Goal: Task Accomplishment & Management: Use online tool/utility

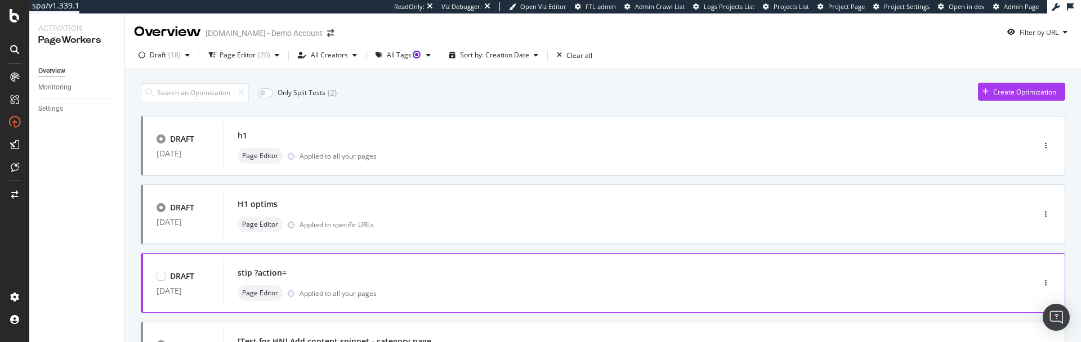
click at [516, 277] on div "stip ?action=" at bounding box center [612, 273] width 749 height 16
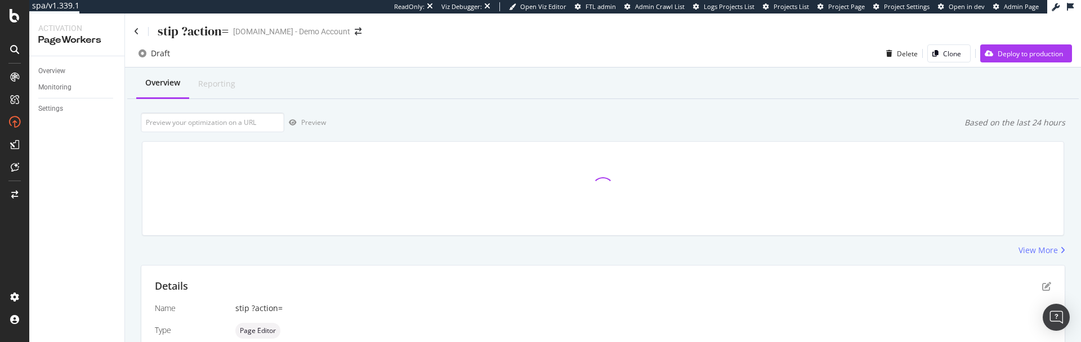
click at [131, 32] on div "stip ?action= [DOMAIN_NAME] - Demo Account" at bounding box center [603, 27] width 956 height 26
click at [137, 32] on icon at bounding box center [136, 32] width 5 height 8
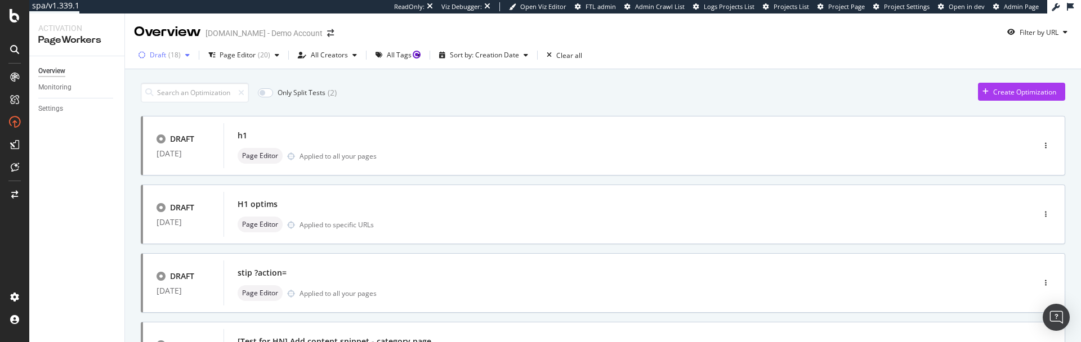
click at [181, 58] on div "button" at bounding box center [188, 55] width 14 height 7
click at [147, 132] on icon at bounding box center [148, 135] width 5 height 6
click at [146, 100] on div at bounding box center [148, 97] width 9 height 9
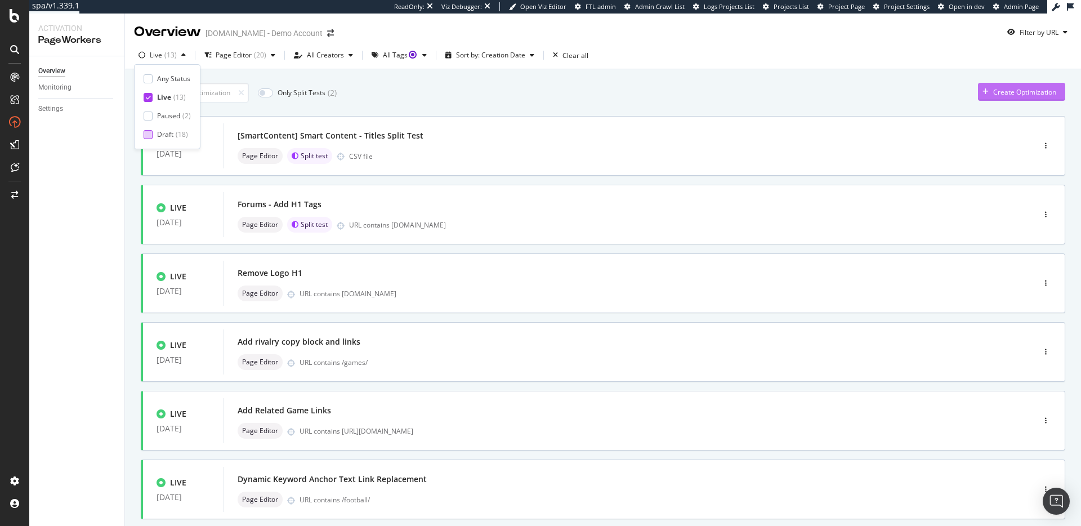
click at [1003, 90] on div "Create Optimization" at bounding box center [1024, 92] width 63 height 10
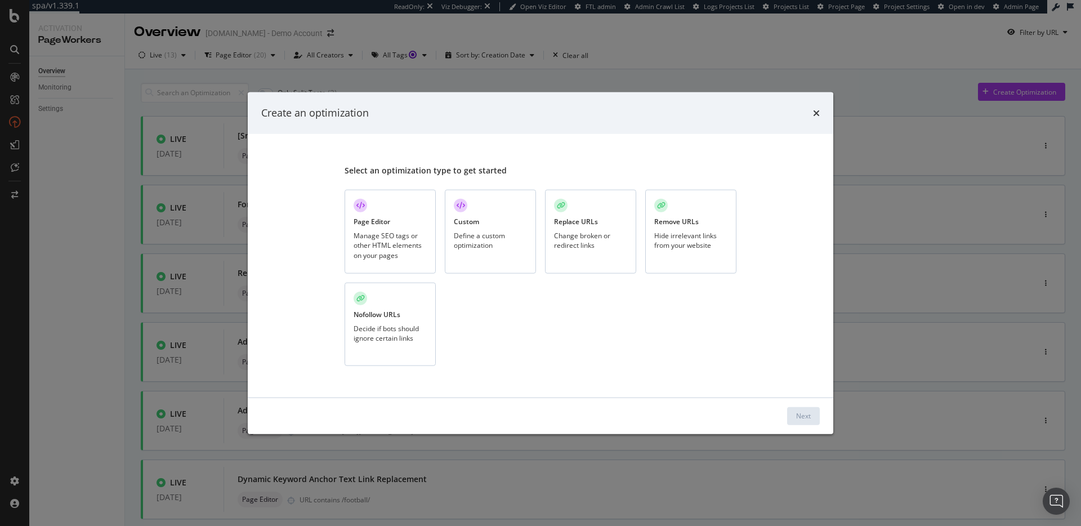
click at [824, 112] on div "Create an optimization" at bounding box center [540, 113] width 585 height 42
click at [813, 115] on icon "times" at bounding box center [816, 112] width 7 height 9
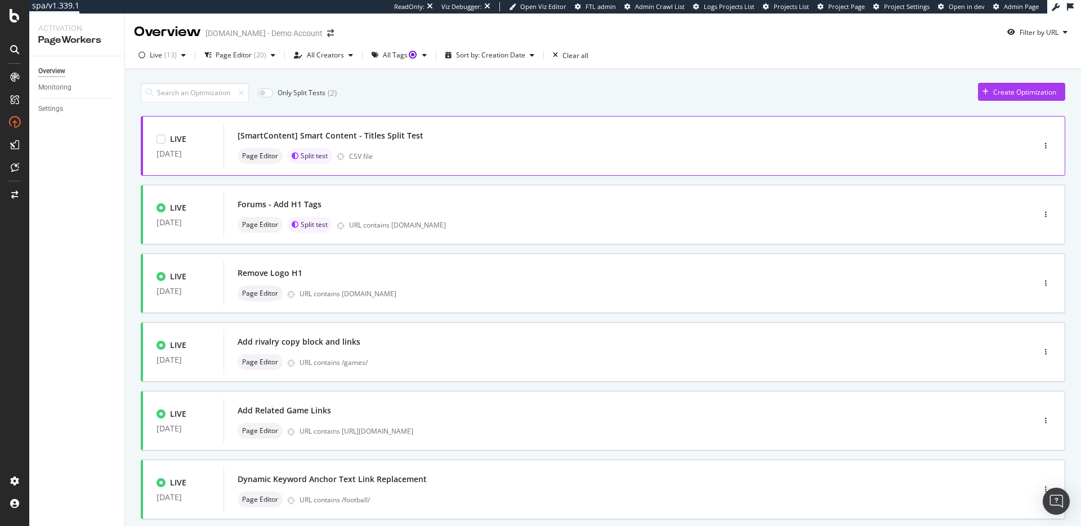
click at [801, 129] on div "[SmartContent] Smart Content - Titles Split Test" at bounding box center [612, 136] width 749 height 16
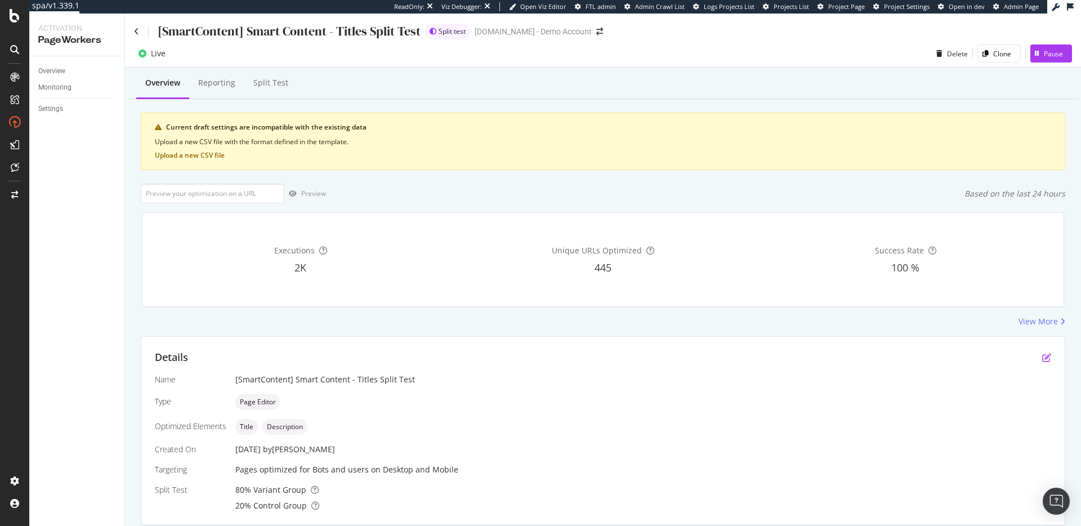
click at [1050, 342] on icon "pen-to-square" at bounding box center [1046, 357] width 9 height 9
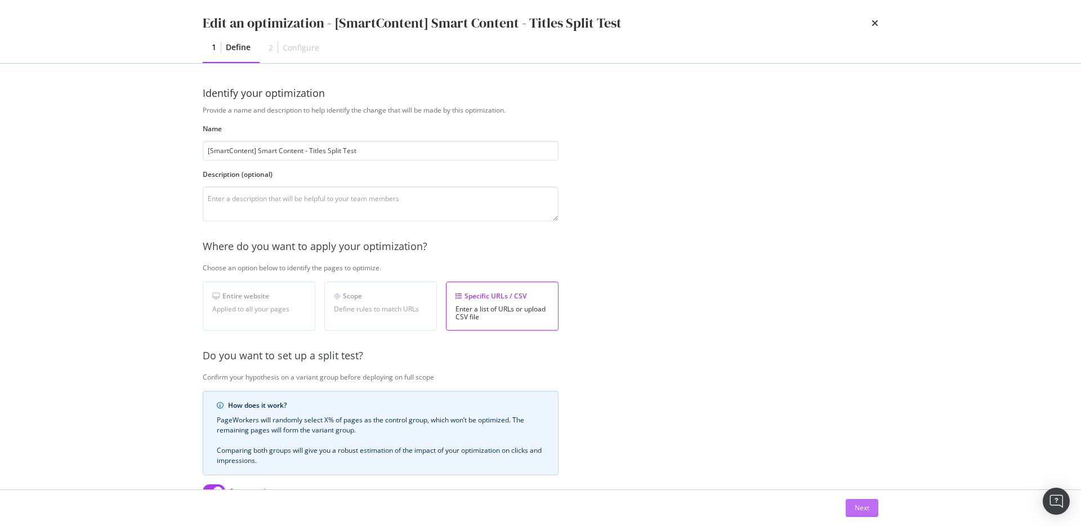
click at [867, 342] on div "Next" at bounding box center [861, 508] width 15 height 10
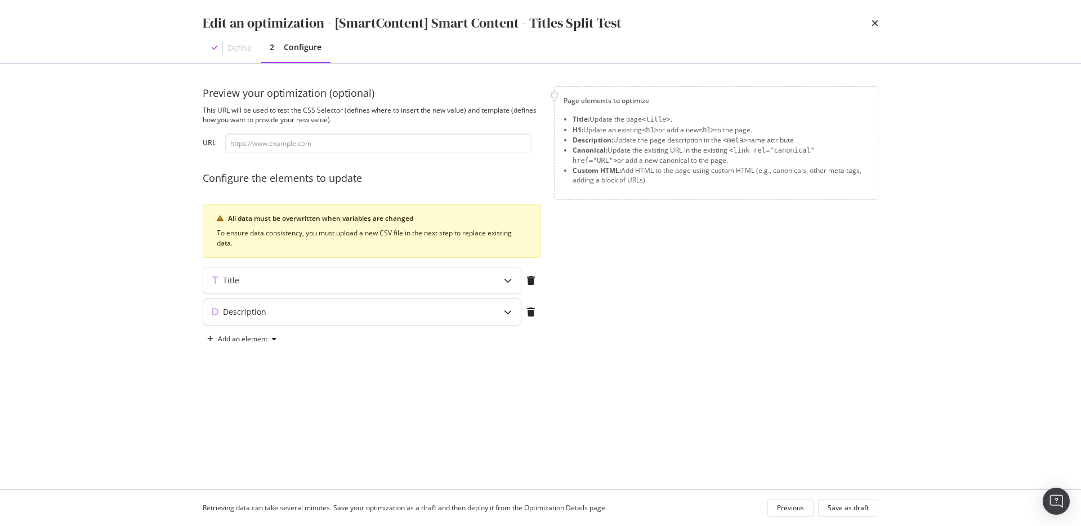
scroll to position [234, 0]
click at [378, 288] on div "Title" at bounding box center [361, 280] width 317 height 26
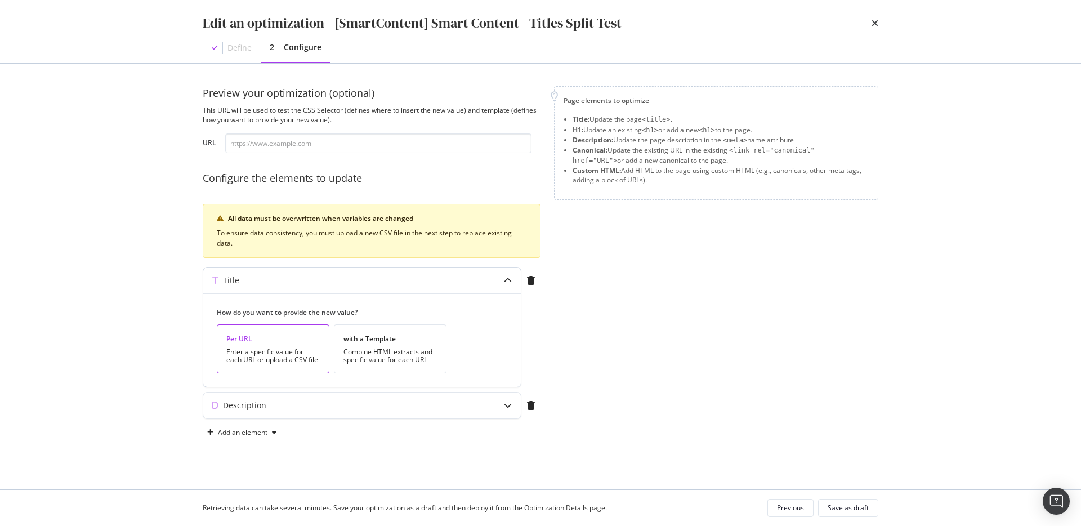
click at [378, 288] on div "Title" at bounding box center [361, 280] width 317 height 26
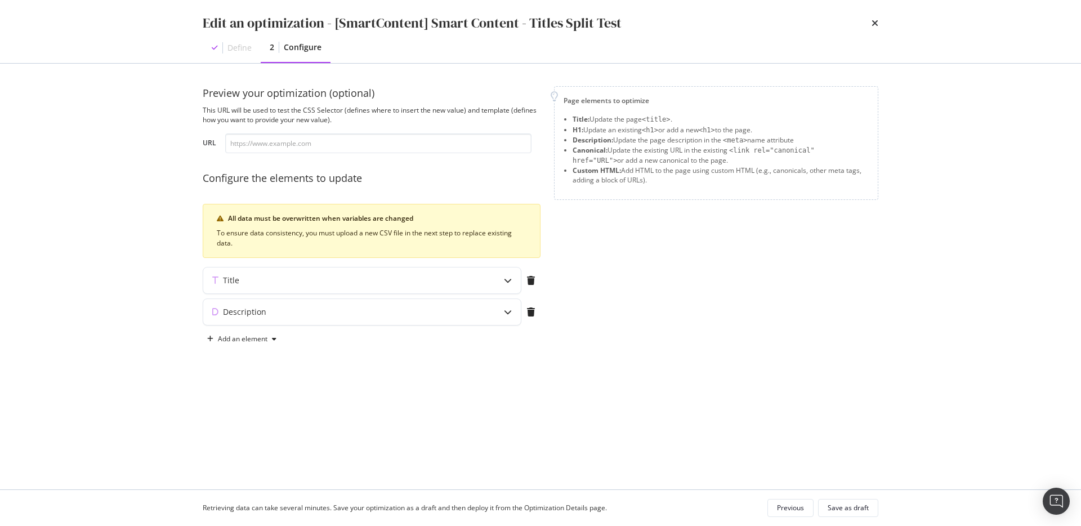
click at [374, 338] on div "Add an element" at bounding box center [372, 339] width 338 height 18
click at [365, 313] on div "Description" at bounding box center [339, 311] width 273 height 11
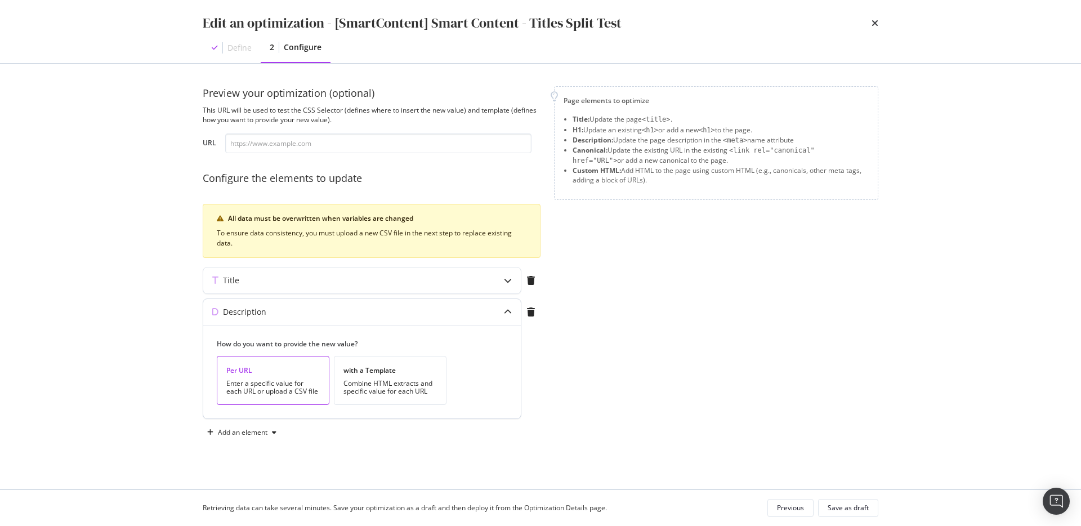
click at [365, 313] on div "Description" at bounding box center [339, 311] width 273 height 11
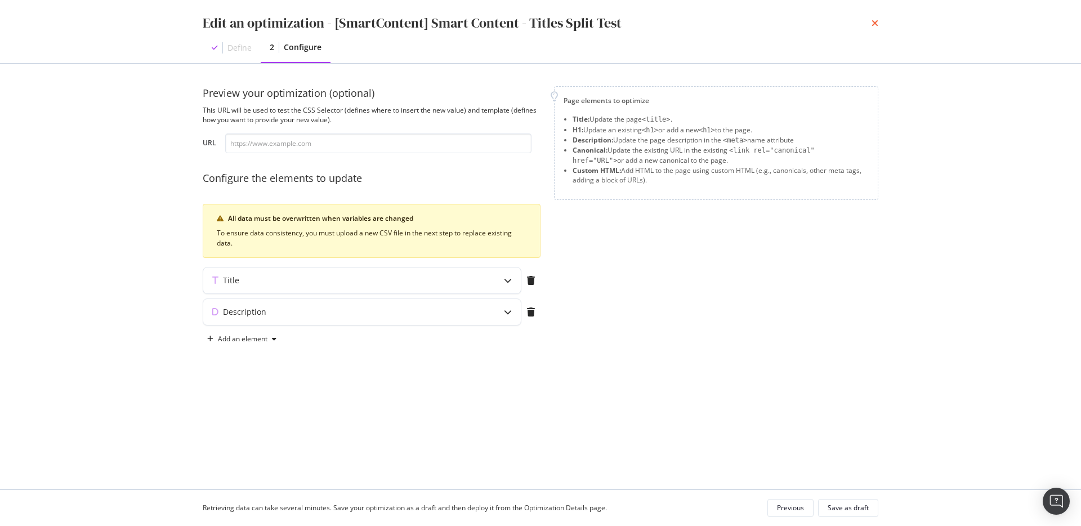
click at [873, 19] on icon "times" at bounding box center [874, 23] width 7 height 9
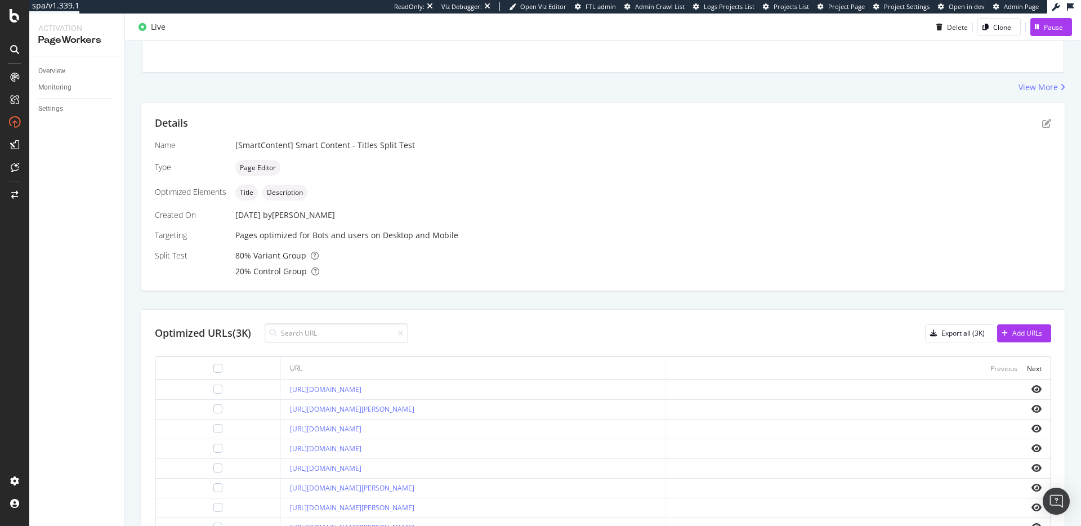
scroll to position [0, 0]
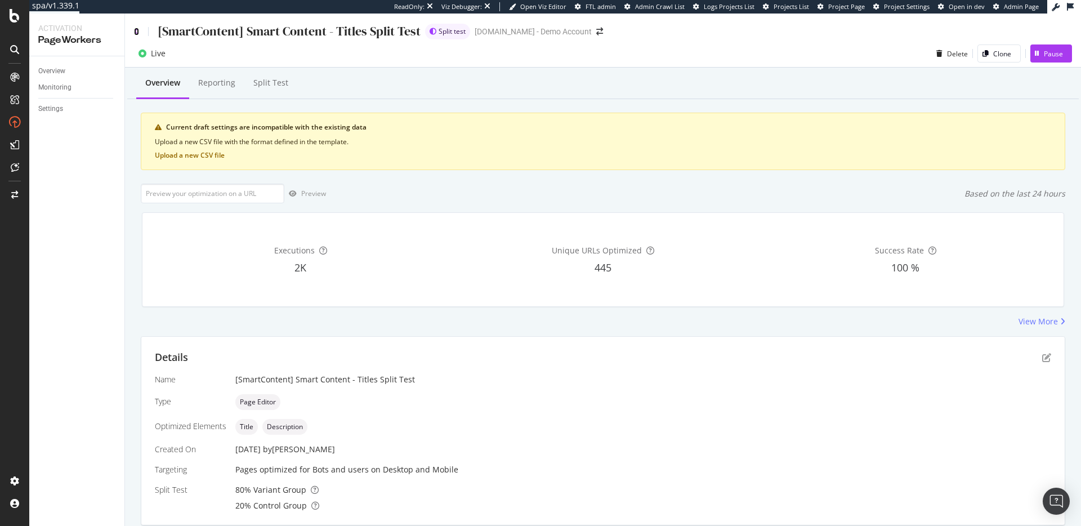
click at [134, 28] on icon at bounding box center [136, 32] width 5 height 8
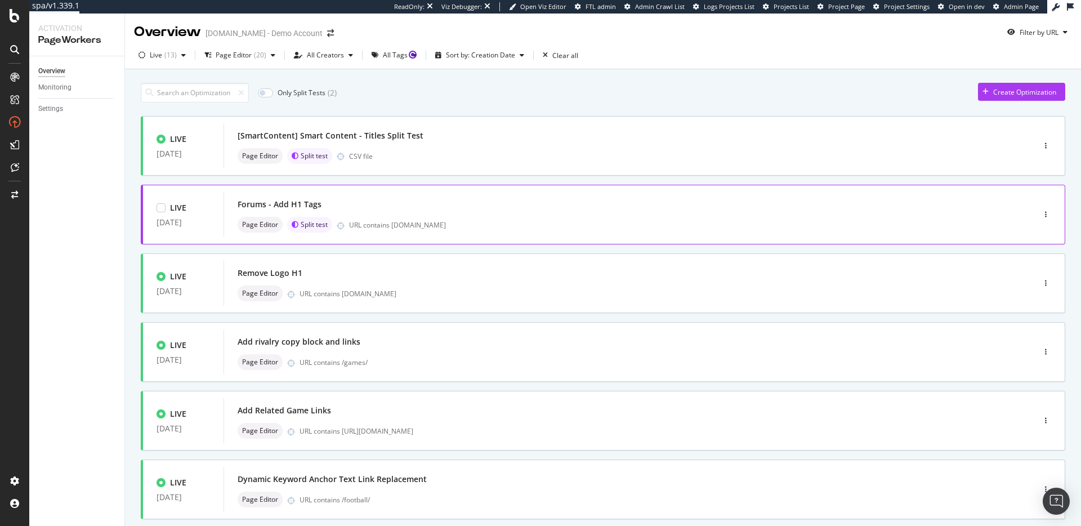
click at [431, 235] on div "Forums - Add H1 Tags Page Editor Split test URL contains [DOMAIN_NAME]" at bounding box center [611, 214] width 776 height 45
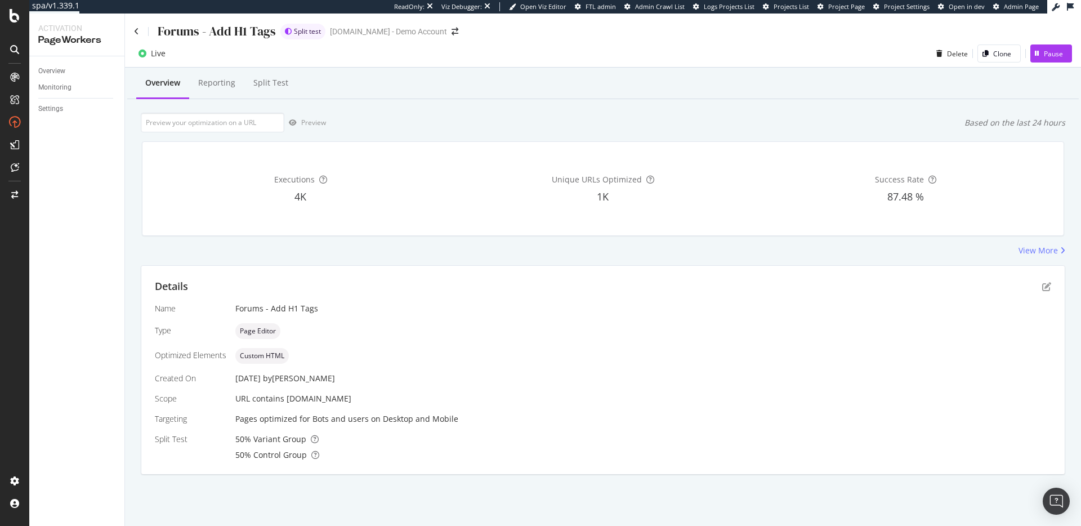
click at [1043, 280] on div "Details" at bounding box center [603, 286] width 896 height 15
click at [1044, 282] on icon "pen-to-square" at bounding box center [1046, 286] width 9 height 9
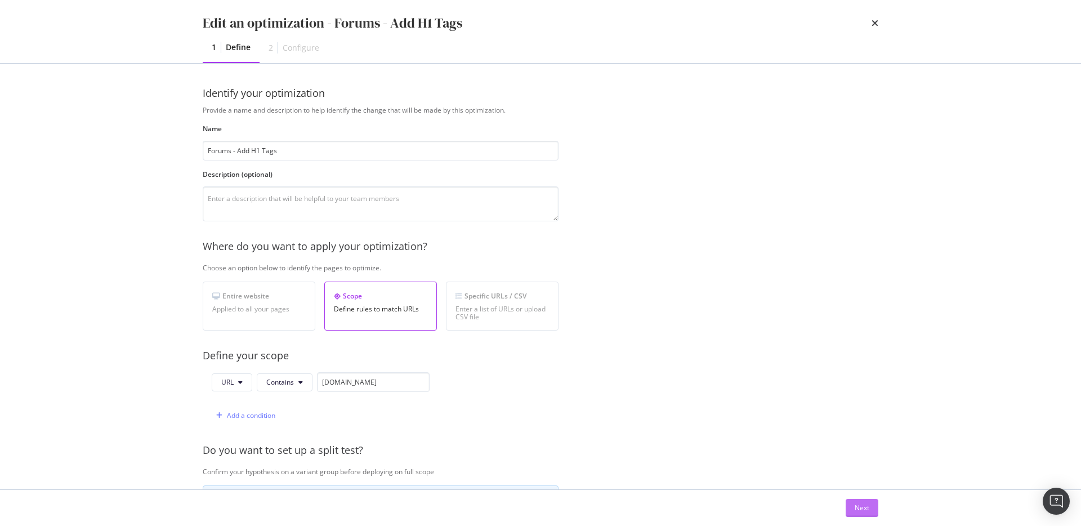
click at [857, 342] on div "Next" at bounding box center [861, 507] width 15 height 17
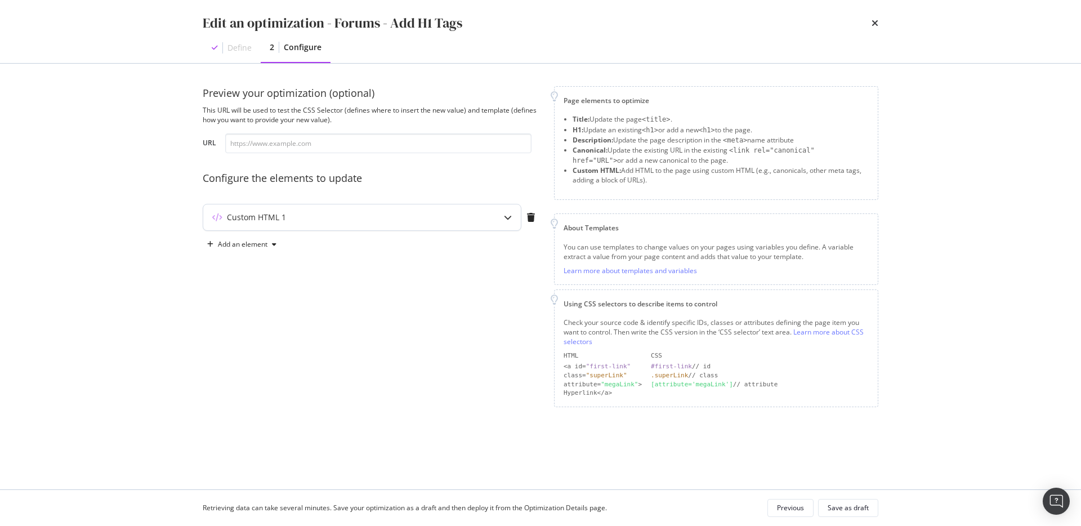
click at [330, 213] on div "Custom HTML 1" at bounding box center [339, 217] width 273 height 11
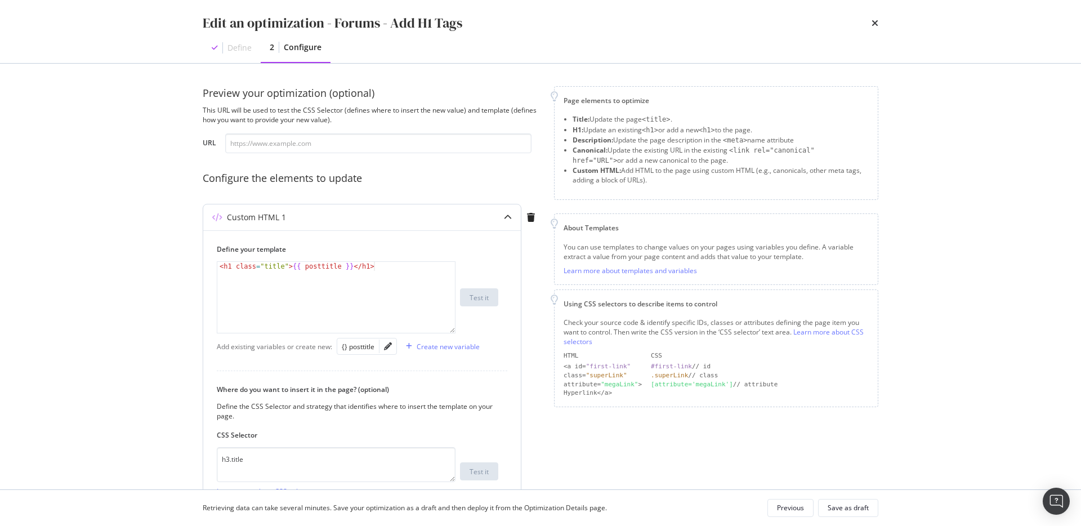
click at [326, 268] on div "< h1 class = "title" > {{ posttitle }} </ h1 >" at bounding box center [336, 306] width 238 height 89
type textarea "<h1 class="title">{{ posttitle }}</h1>"
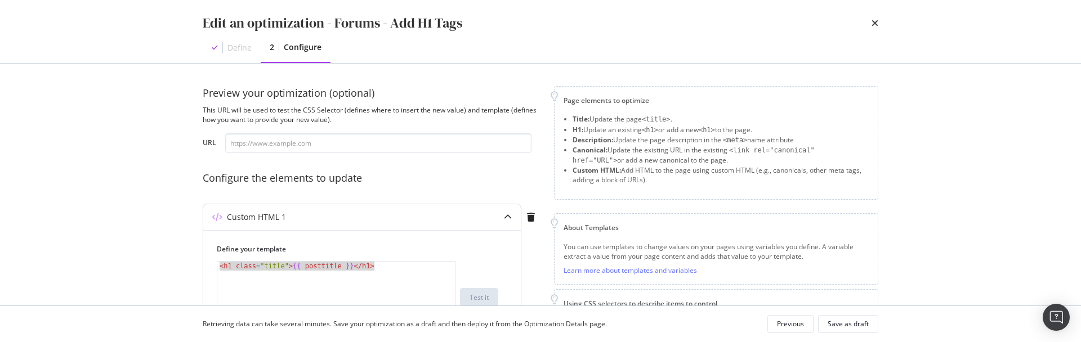
click at [324, 268] on div "< h1 class = "title" > {{ posttitle }} </ h1 >" at bounding box center [336, 306] width 238 height 89
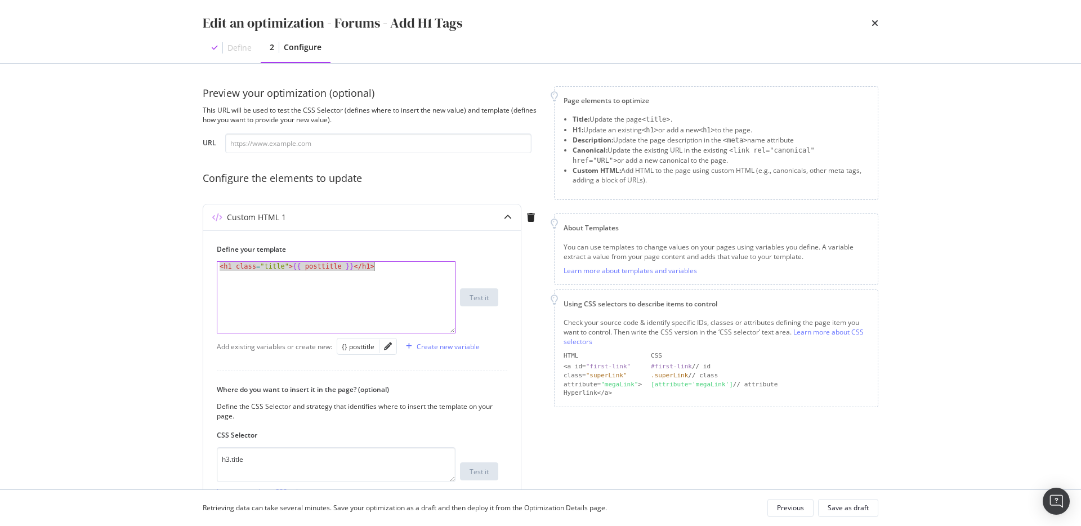
click at [890, 342] on div "Preview your optimization (optional) This URL will be used to test the CSS Sele…" at bounding box center [540, 276] width 720 height 425
click at [893, 335] on div "Preview your optimization (optional) This URL will be used to test the CSS Sele…" at bounding box center [540, 276] width 720 height 425
click at [307, 281] on div "< h1 class = "title" > {{ posttitle }} </ h1 >" at bounding box center [336, 306] width 238 height 89
click at [115, 297] on div "Edit an optimization - Forums - Add H1 Tags Define 2 Configure Preview your opt…" at bounding box center [540, 263] width 1081 height 526
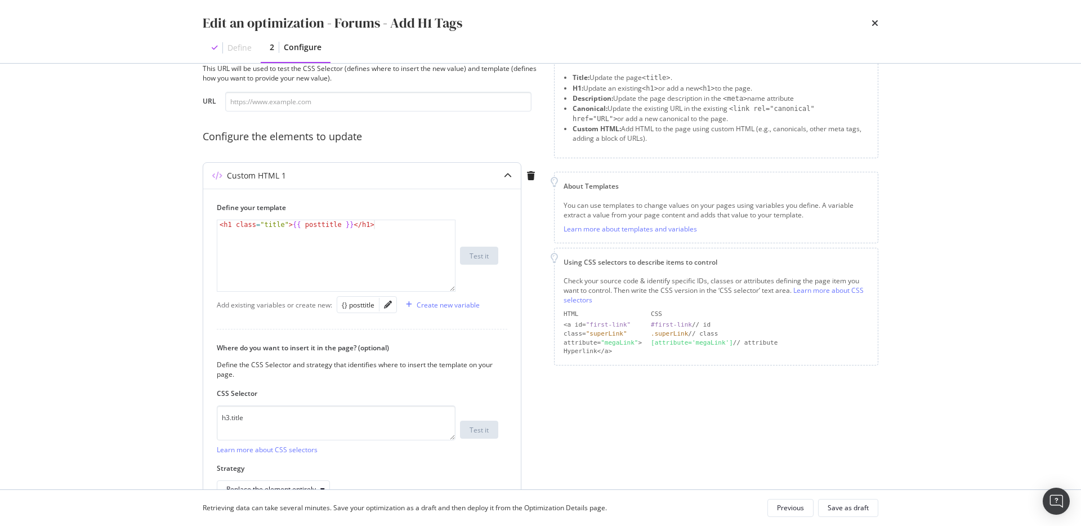
scroll to position [110, 0]
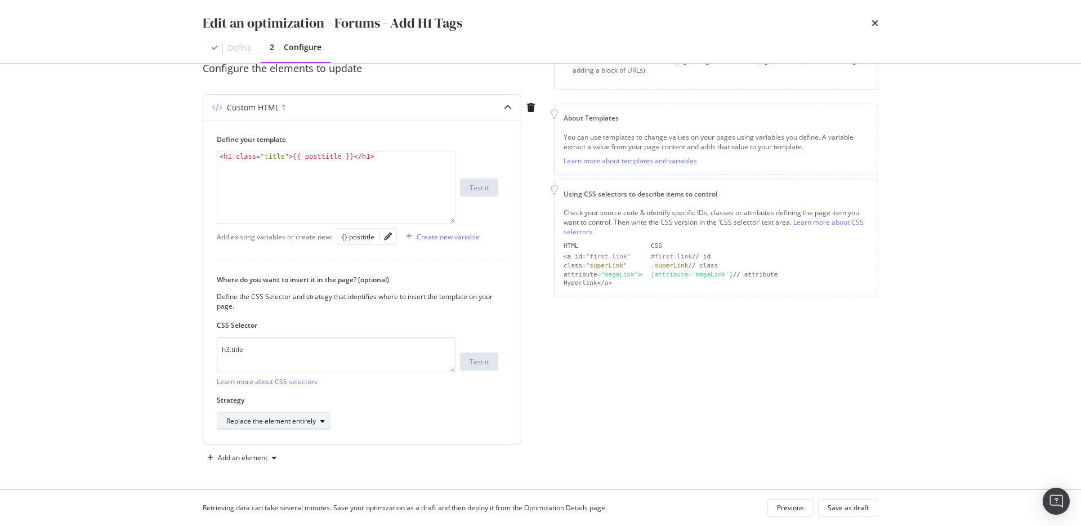
click at [306, 342] on div "Replace the element entirely" at bounding box center [270, 421] width 89 height 7
click at [132, 342] on div "Edit an optimization - Forums - Add H1 Tags Define 2 Configure Preview your opt…" at bounding box center [540, 263] width 1081 height 526
click at [440, 235] on div "Create new variable" at bounding box center [447, 237] width 63 height 10
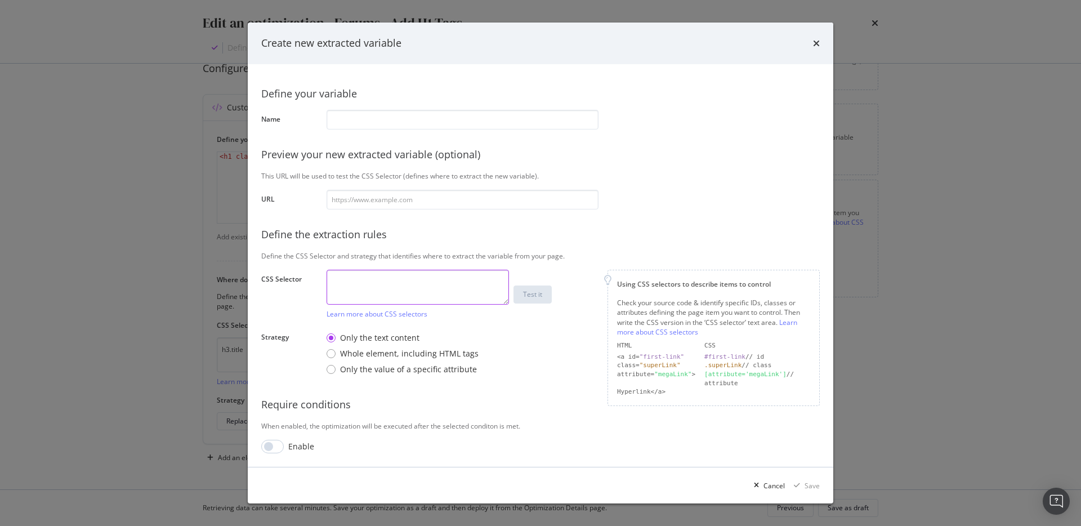
click at [391, 283] on textarea "modal" at bounding box center [417, 287] width 182 height 35
type textarea "r"
type textarea "te"
click at [820, 44] on div "Create new extracted variable" at bounding box center [540, 44] width 585 height 42
click at [813, 44] on icon "times" at bounding box center [816, 43] width 7 height 9
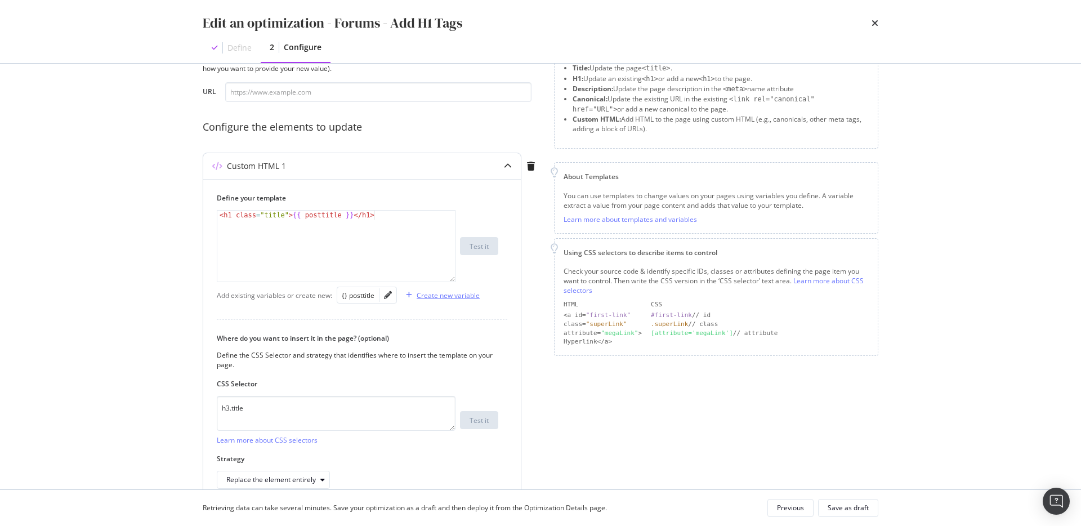
scroll to position [46, 0]
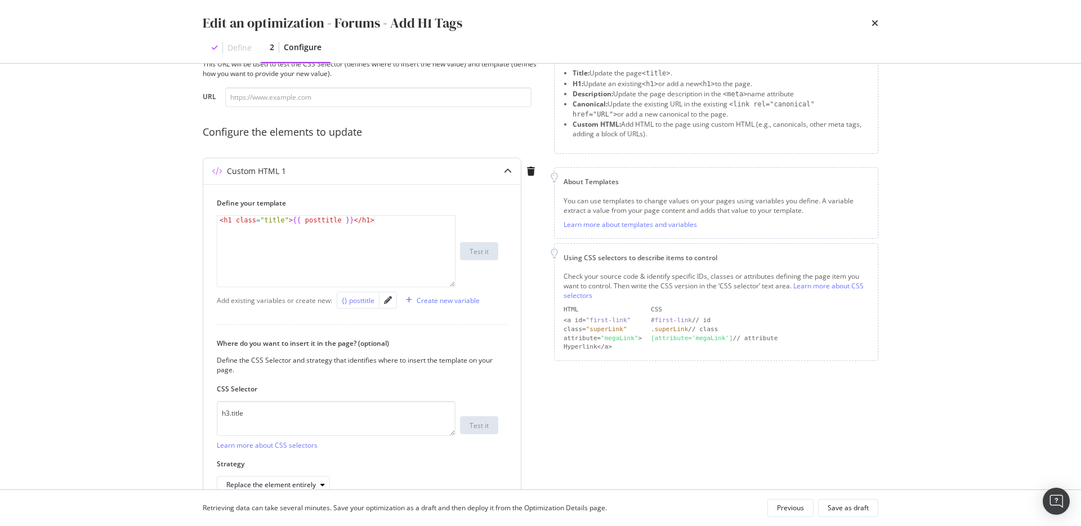
click at [360, 302] on div "{} posttitle" at bounding box center [358, 300] width 33 height 10
type textarea "<h1 class="title">{{ posttitle }}</h1> {{ posttitle }}"
click at [390, 307] on div "modal" at bounding box center [387, 300] width 17 height 16
click at [388, 301] on icon "pencil" at bounding box center [388, 300] width 8 height 8
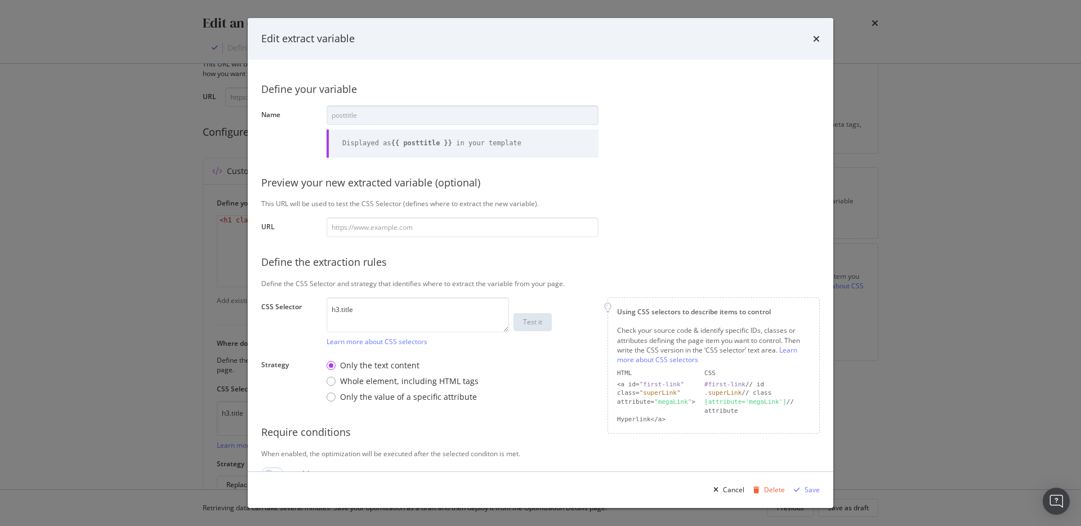
click at [153, 231] on div "Edit extract variable Define your variable Name posttitle Displayed as {{ postt…" at bounding box center [540, 263] width 1081 height 526
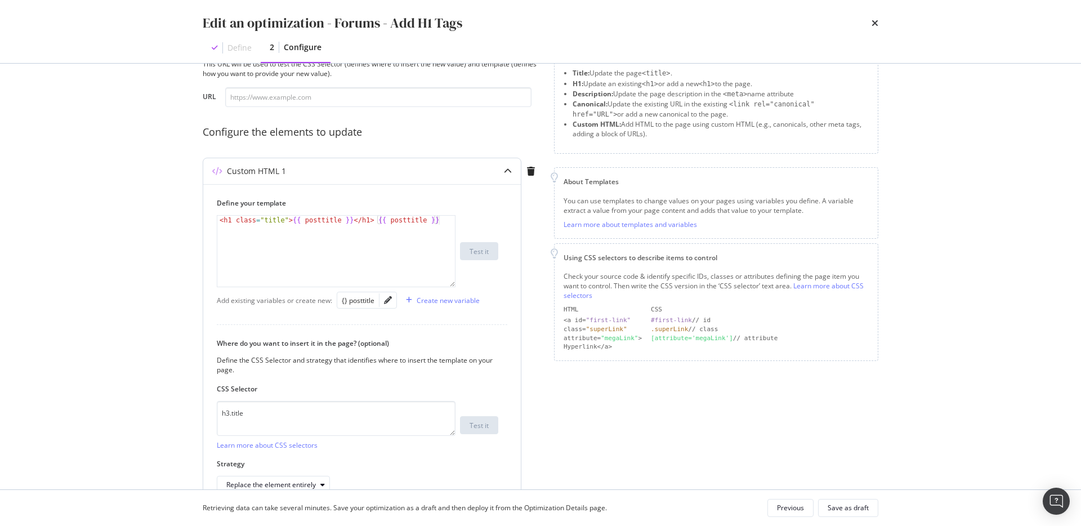
scroll to position [0, 0]
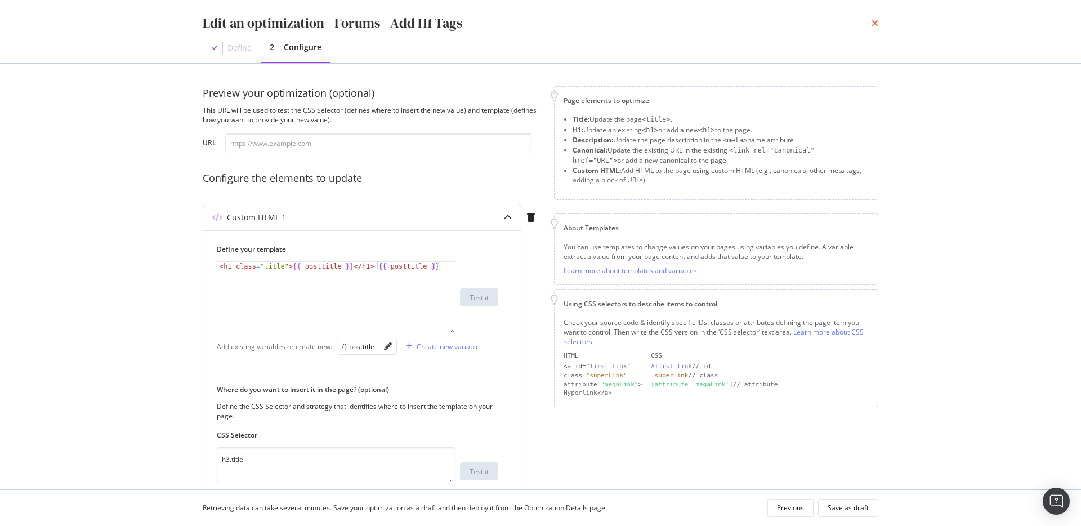
click at [876, 23] on icon "times" at bounding box center [874, 23] width 7 height 9
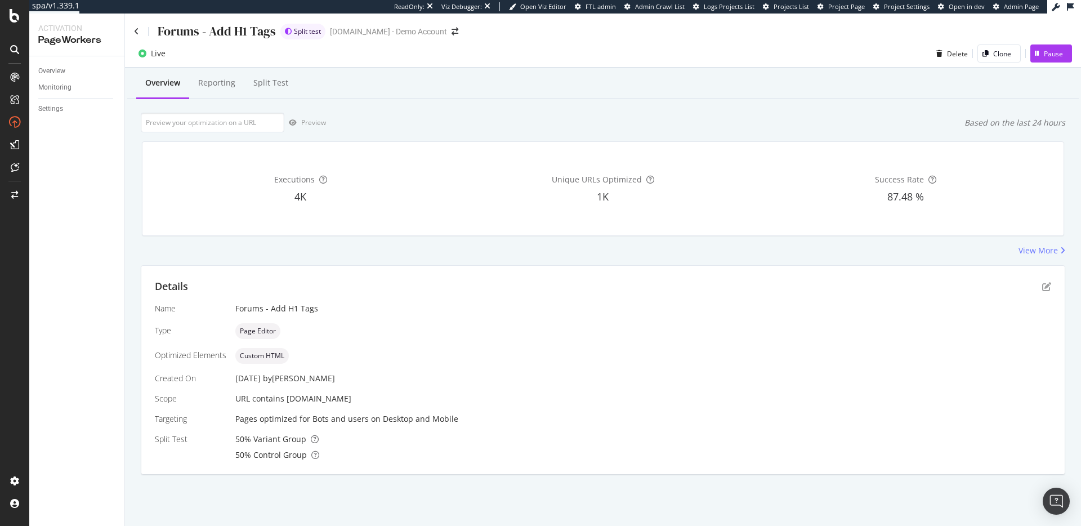
click at [300, 342] on span "URL contains [DOMAIN_NAME]" at bounding box center [293, 398] width 116 height 11
copy span "URL contains [DOMAIN_NAME]"
click at [1052, 283] on div "Details Name Forums - Add H1 Tags Type Page Editor Optimized Elements Custom HT…" at bounding box center [602, 370] width 923 height 208
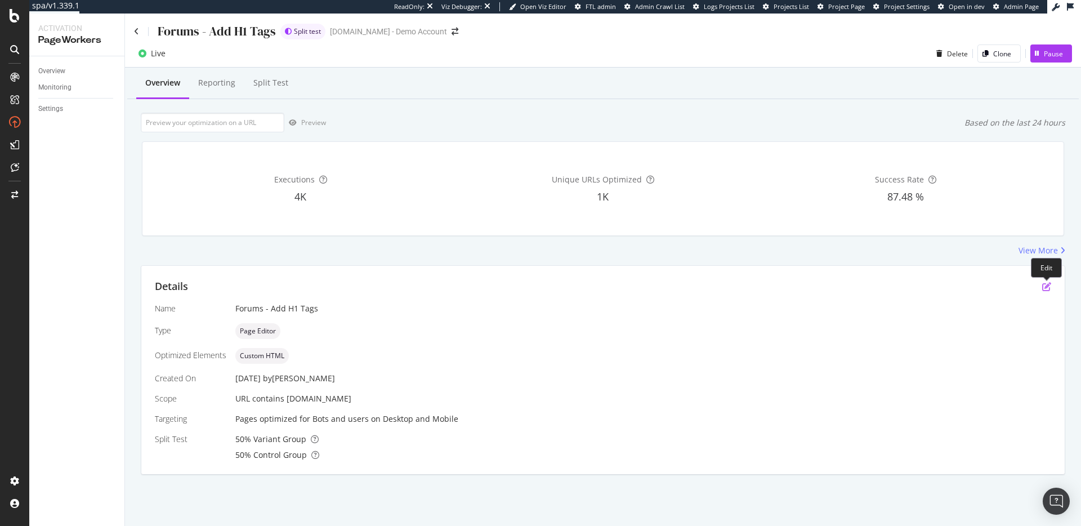
click at [1043, 286] on icon "pen-to-square" at bounding box center [1046, 286] width 9 height 9
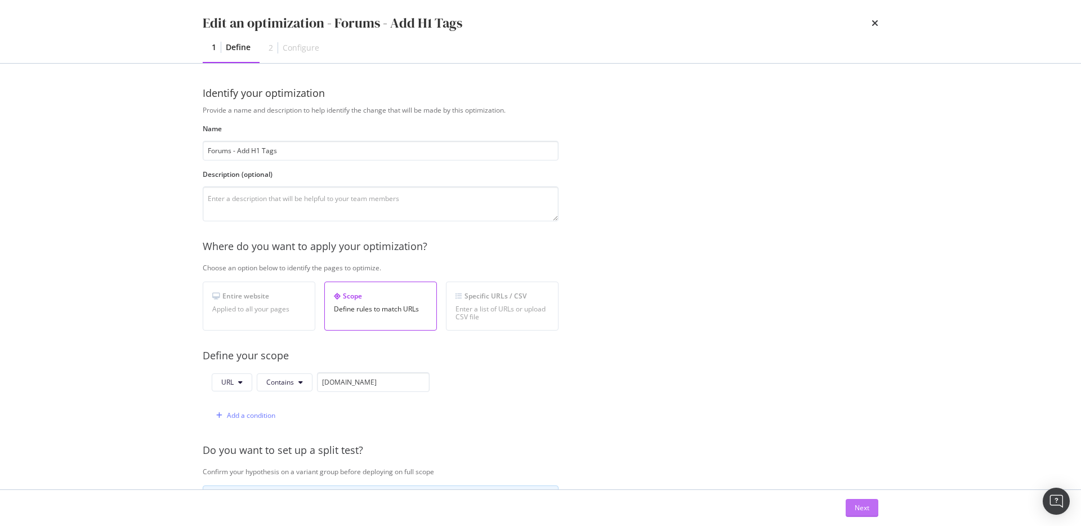
click at [855, 342] on div "Next" at bounding box center [861, 507] width 15 height 17
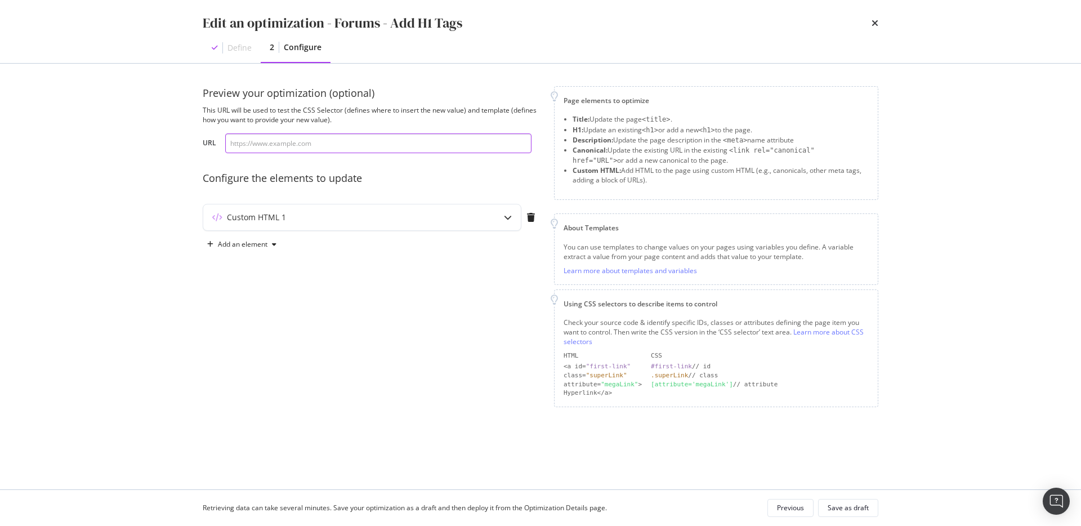
click at [298, 146] on input "modal" at bounding box center [378, 143] width 306 height 20
paste input "URL contains [DOMAIN_NAME]"
type input "URL contains [DOMAIN_NAME]"
click at [363, 217] on div "Custom HTML 1" at bounding box center [361, 217] width 317 height 26
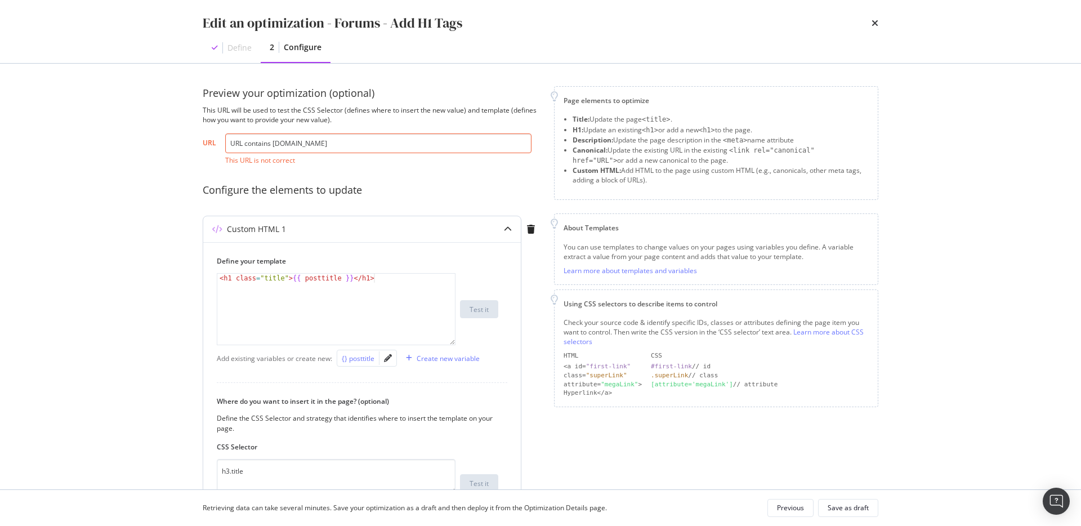
click at [353, 342] on div "{} posttitle" at bounding box center [358, 358] width 33 height 10
type textarea "<h1 class="title">{{ posttitle }}</h1>"
click at [390, 342] on icon "pencil" at bounding box center [388, 358] width 8 height 8
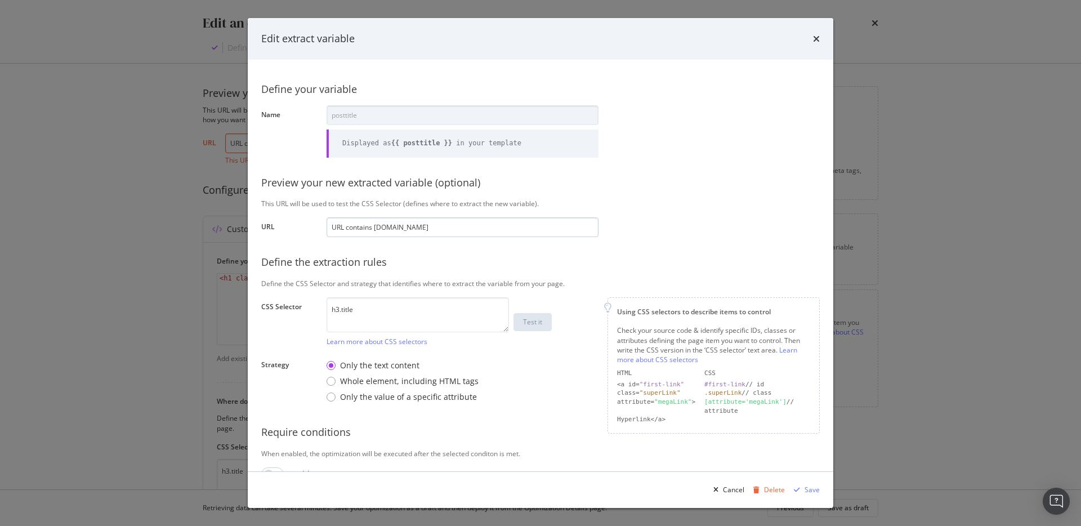
click at [406, 226] on input "URL contains [DOMAIN_NAME]" at bounding box center [462, 227] width 272 height 20
click at [590, 231] on input "URL contains [DOMAIN_NAME]" at bounding box center [462, 227] width 272 height 20
click at [570, 222] on input "URL contains [DOMAIN_NAME]" at bounding box center [462, 227] width 272 height 20
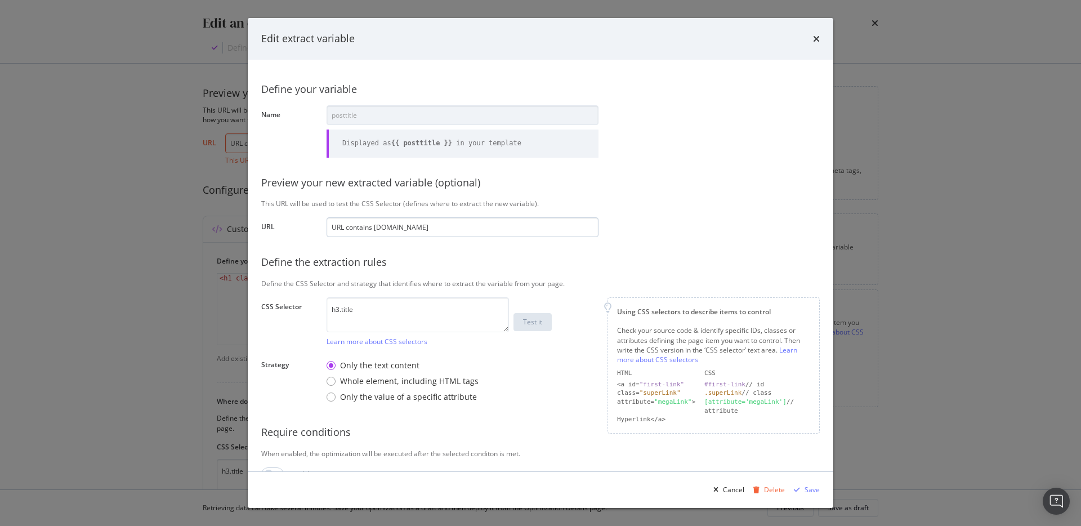
click at [505, 222] on input "URL contains [DOMAIN_NAME]" at bounding box center [462, 227] width 272 height 20
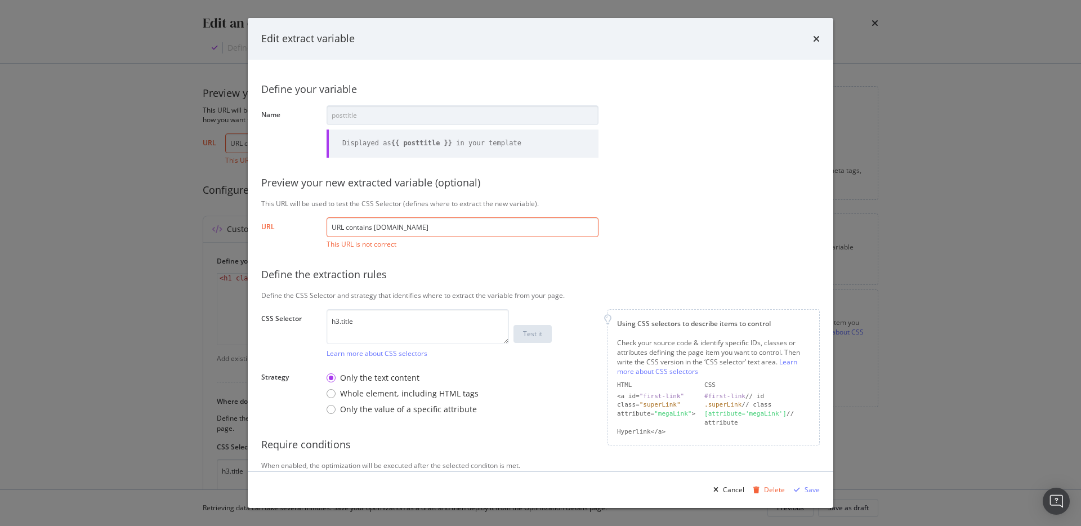
click at [366, 226] on input "URL contains [DOMAIN_NAME]" at bounding box center [462, 227] width 272 height 20
paste input "[URL][DOMAIN_NAME]"
type input "URL [URL][DOMAIN_NAME] [DOMAIN_NAME]"
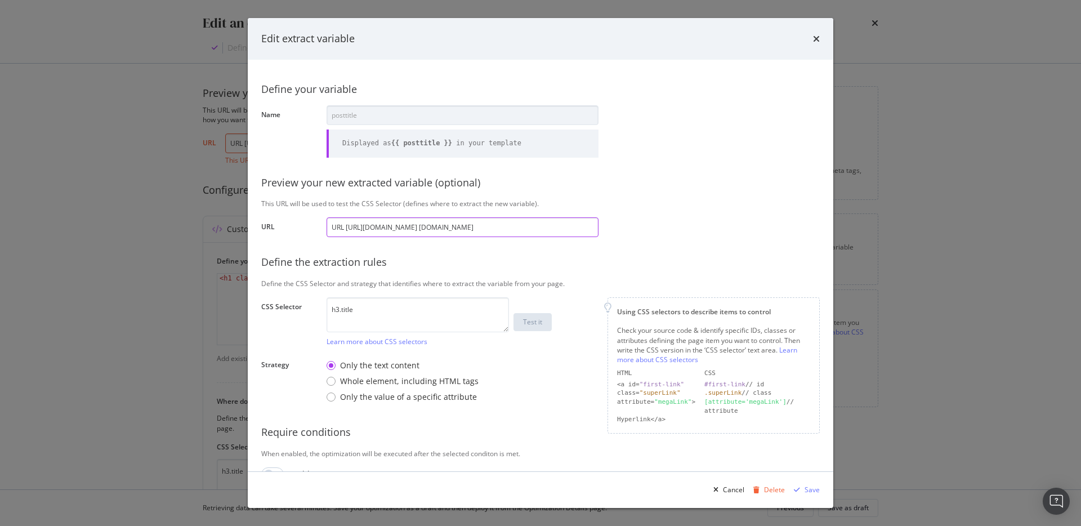
click at [366, 226] on input "URL [URL][DOMAIN_NAME] [DOMAIN_NAME]" at bounding box center [462, 227] width 272 height 20
paste input "[URL][DOMAIN_NAME]"
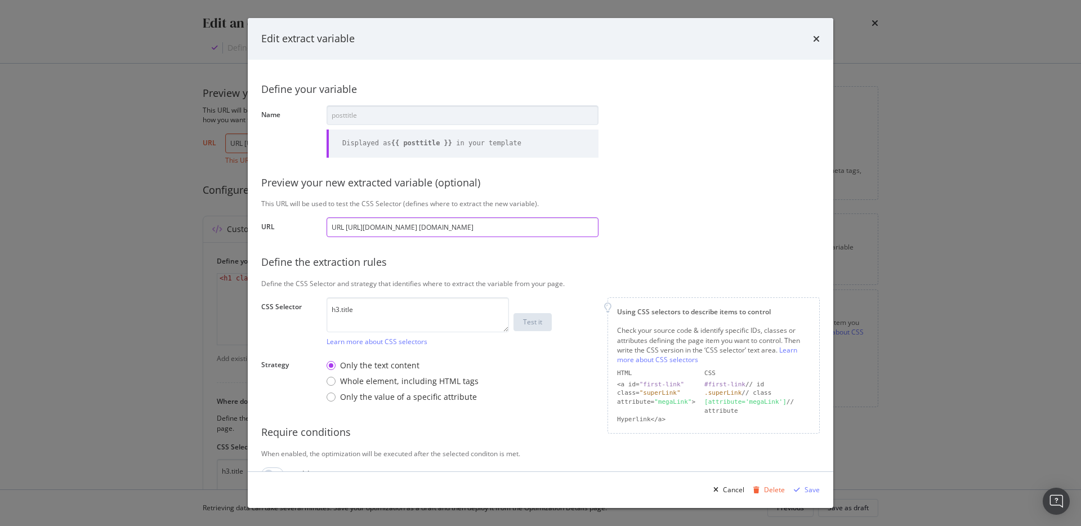
type input "[URL][DOMAIN_NAME]"
click at [416, 256] on div "Define the extraction rules" at bounding box center [540, 262] width 558 height 15
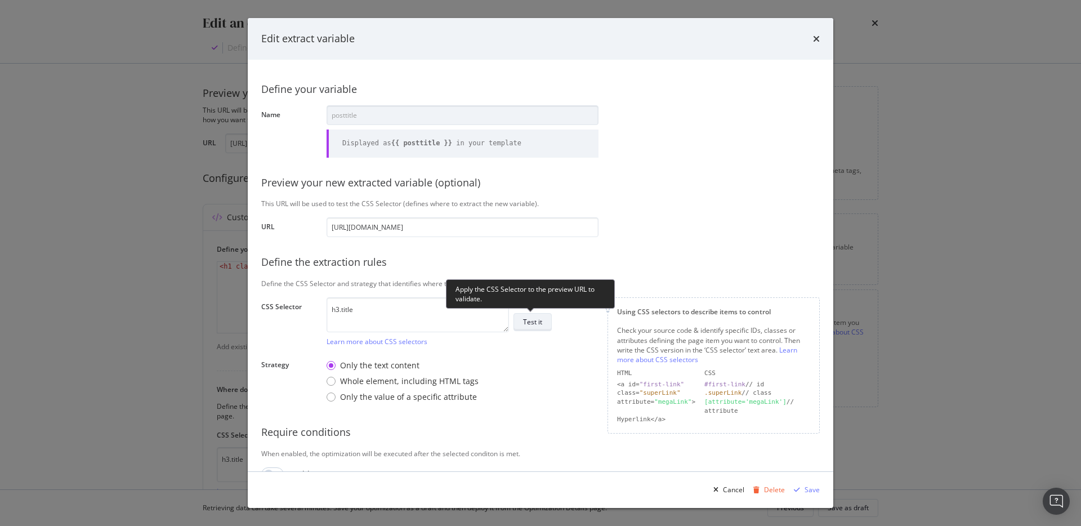
click at [516, 326] on button "Test it" at bounding box center [532, 322] width 38 height 18
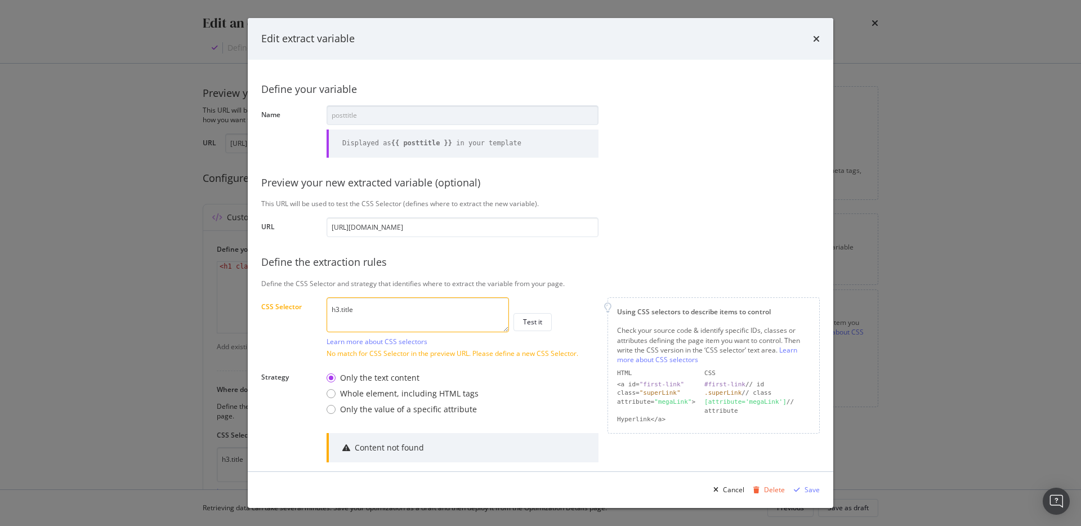
click at [521, 239] on div "Define your variable Name posttitle Displayed as {{ posttitle }} in your templa…" at bounding box center [540, 304] width 558 height 463
click at [810, 34] on div "Edit extract variable" at bounding box center [540, 39] width 558 height 15
click at [817, 37] on icon "times" at bounding box center [816, 38] width 7 height 9
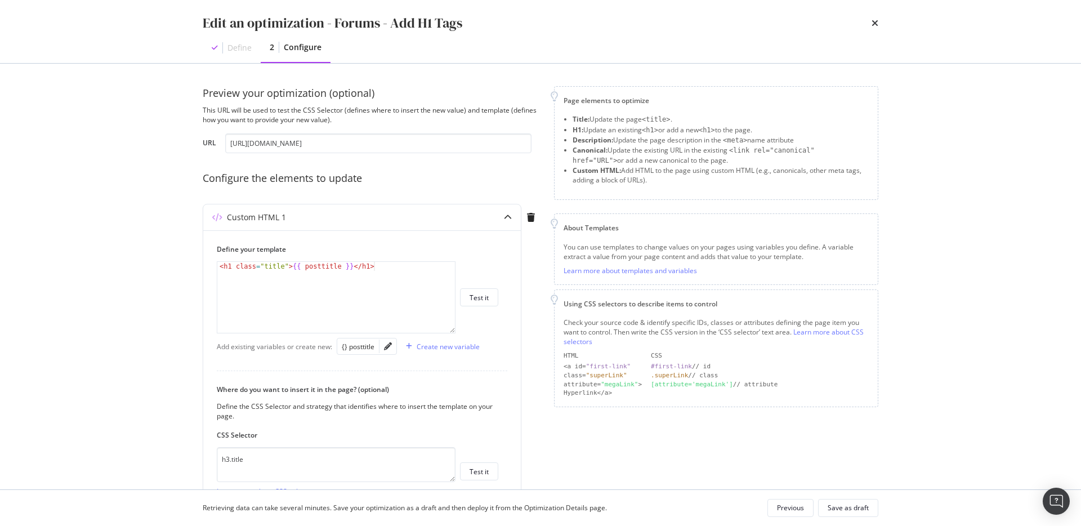
click at [862, 26] on div "Edit an optimization - Forums - Add H1 Tags" at bounding box center [540, 23] width 675 height 19
click at [873, 25] on icon "times" at bounding box center [874, 23] width 7 height 9
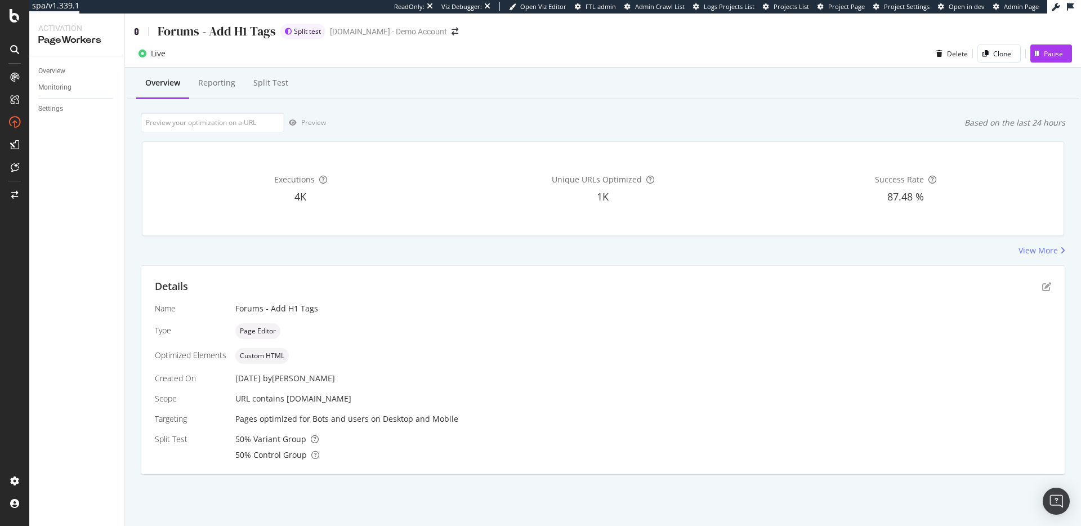
click at [138, 30] on icon at bounding box center [136, 32] width 5 height 8
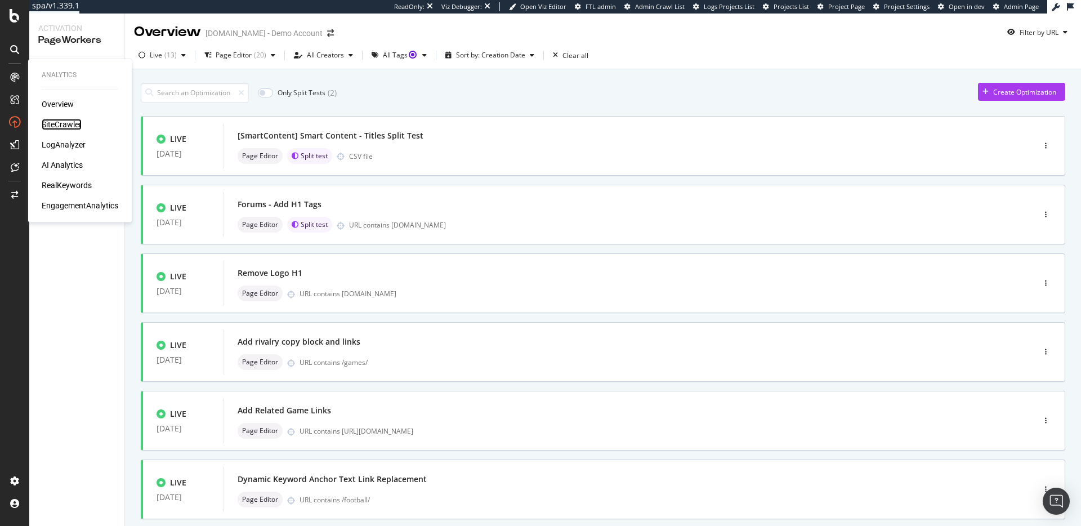
click at [63, 126] on div "SiteCrawler" at bounding box center [62, 124] width 40 height 11
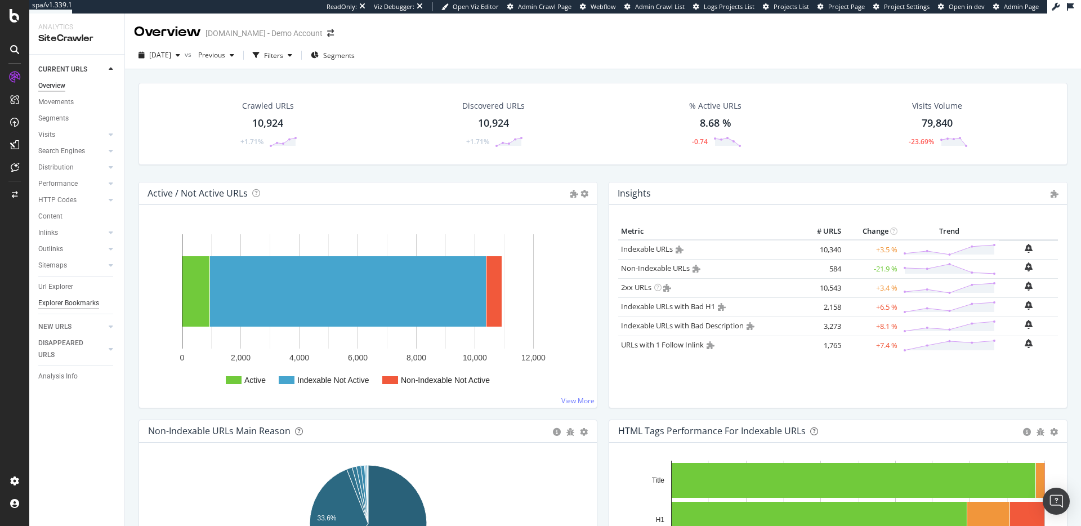
click at [71, 302] on div "Explorer Bookmarks" at bounding box center [68, 303] width 61 height 12
